Goal: Information Seeking & Learning: Learn about a topic

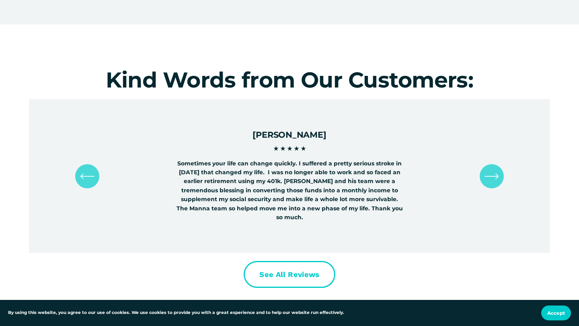
scroll to position [1956, 0]
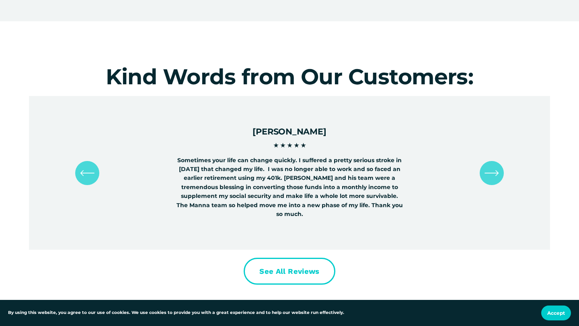
click at [493, 179] on div "\a \a \a Next\a \a" at bounding box center [491, 173] width 24 height 24
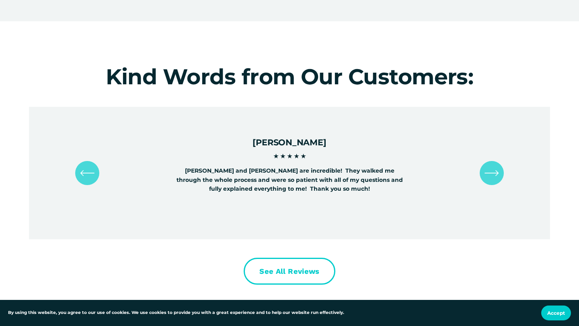
click at [493, 179] on div "\a \a \a Next\a \a" at bounding box center [491, 173] width 24 height 24
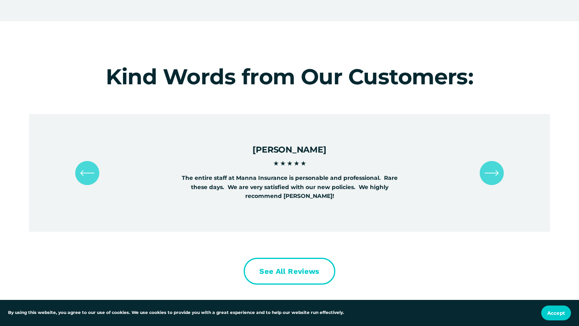
click at [493, 179] on div "\a \a \a Next\a \a" at bounding box center [491, 173] width 24 height 24
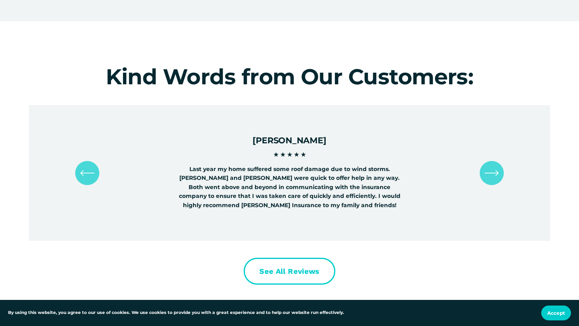
click at [493, 179] on div "\a \a \a Next\a \a" at bounding box center [491, 173] width 24 height 24
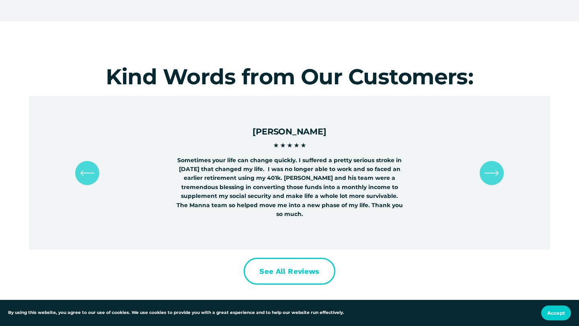
click at [493, 179] on div "\a \a \a Next\a \a" at bounding box center [491, 173] width 24 height 24
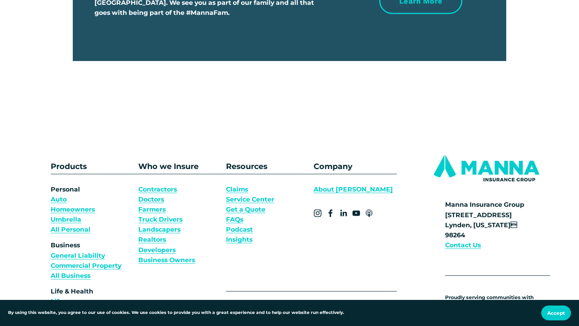
scroll to position [2659, 0]
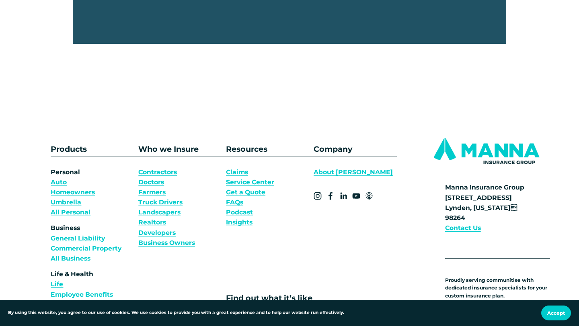
click at [328, 167] on link "About [PERSON_NAME]" at bounding box center [352, 172] width 79 height 10
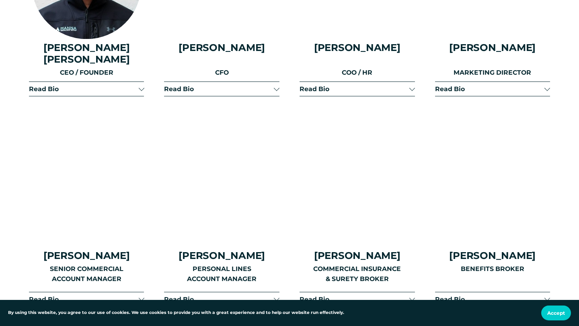
scroll to position [1126, 0]
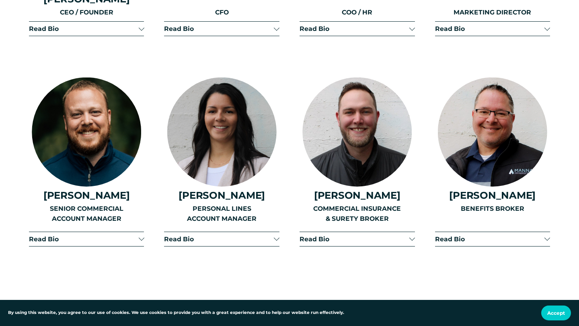
click at [276, 235] on div at bounding box center [277, 238] width 6 height 6
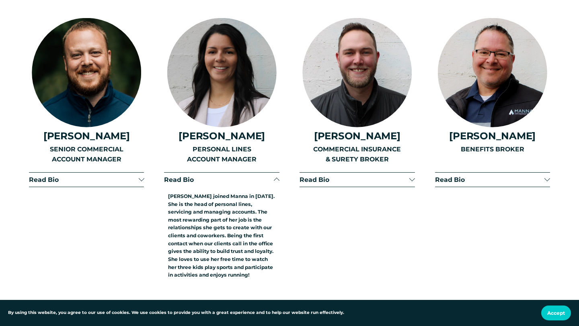
scroll to position [1193, 0]
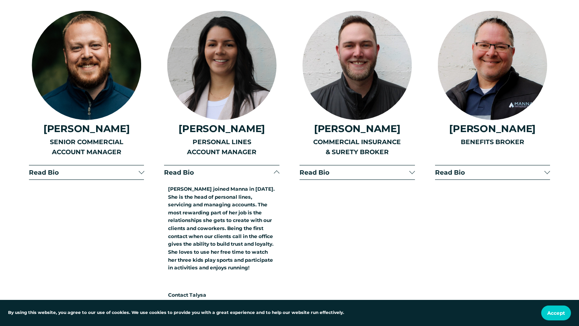
click at [276, 170] on div at bounding box center [277, 173] width 6 height 6
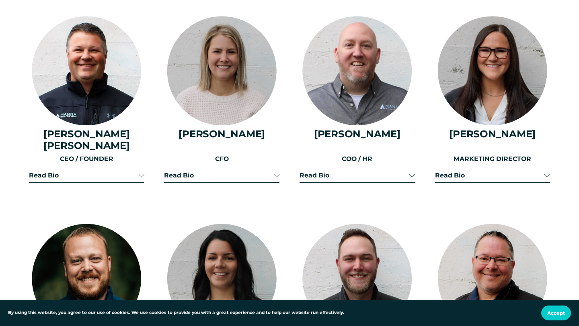
scroll to position [979, 0]
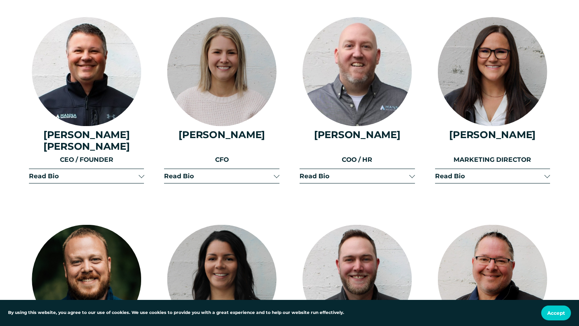
click at [278, 172] on div at bounding box center [277, 175] width 6 height 6
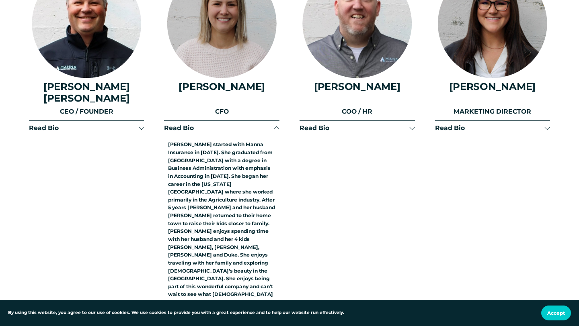
scroll to position [1028, 0]
click at [539, 121] on button "Read Bio" at bounding box center [492, 128] width 115 height 14
